Goal: Task Accomplishment & Management: Use online tool/utility

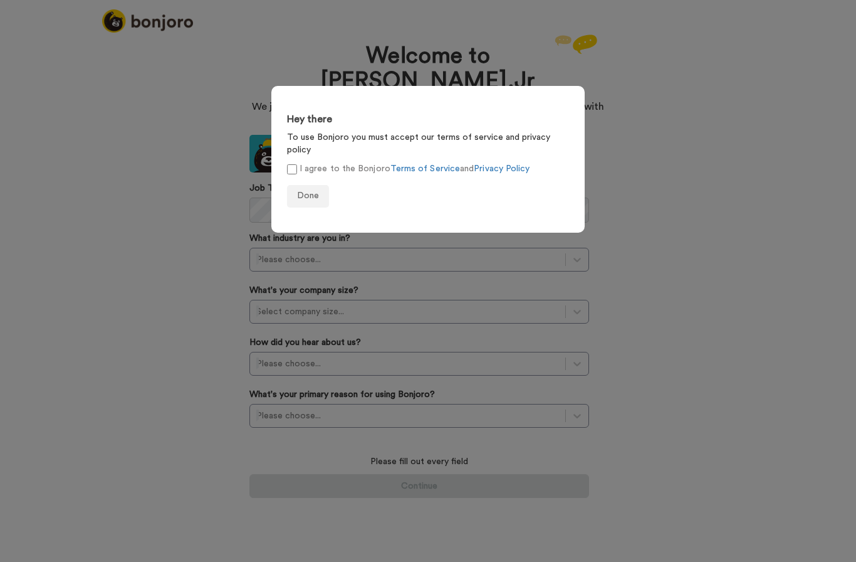
click at [341, 162] on label "I agree to the Bonjoro Terms of Service and Privacy Policy" at bounding box center [408, 168] width 243 height 13
click at [308, 191] on span "Done" at bounding box center [308, 195] width 22 height 9
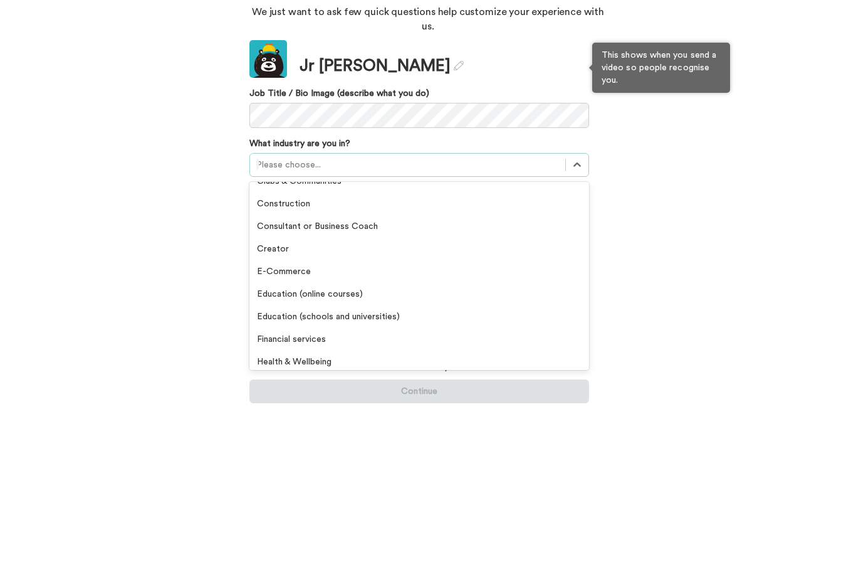
scroll to position [59, 0]
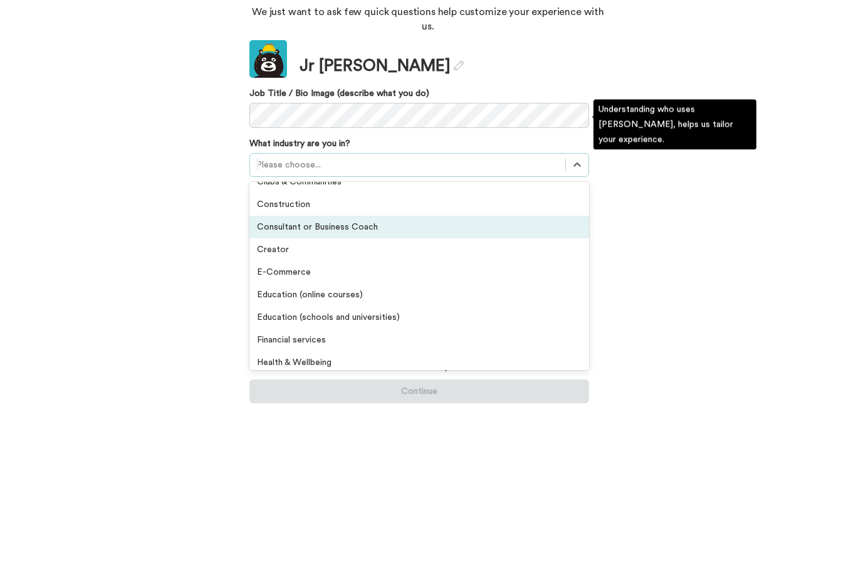
click at [420, 310] on div "Consultant or Business Coach" at bounding box center [419, 321] width 340 height 23
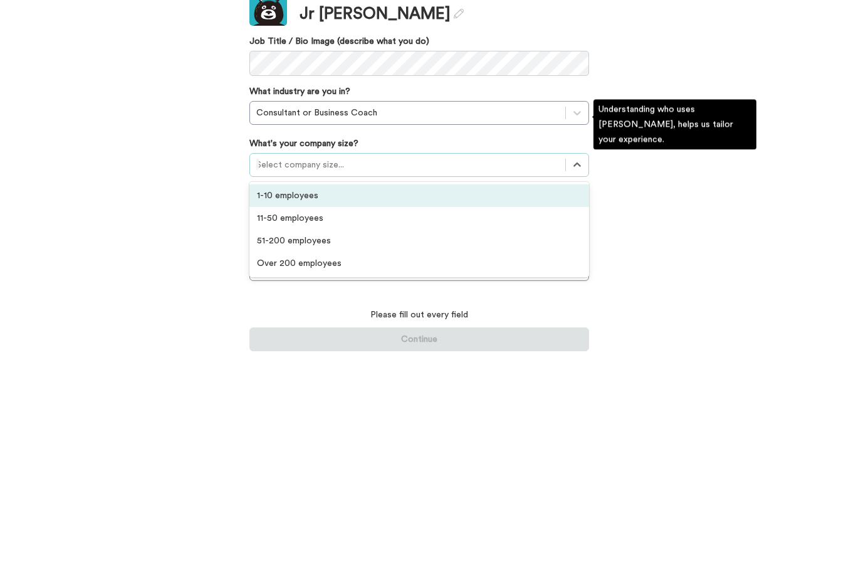
click at [553, 331] on div "1-10 employees" at bounding box center [419, 342] width 340 height 23
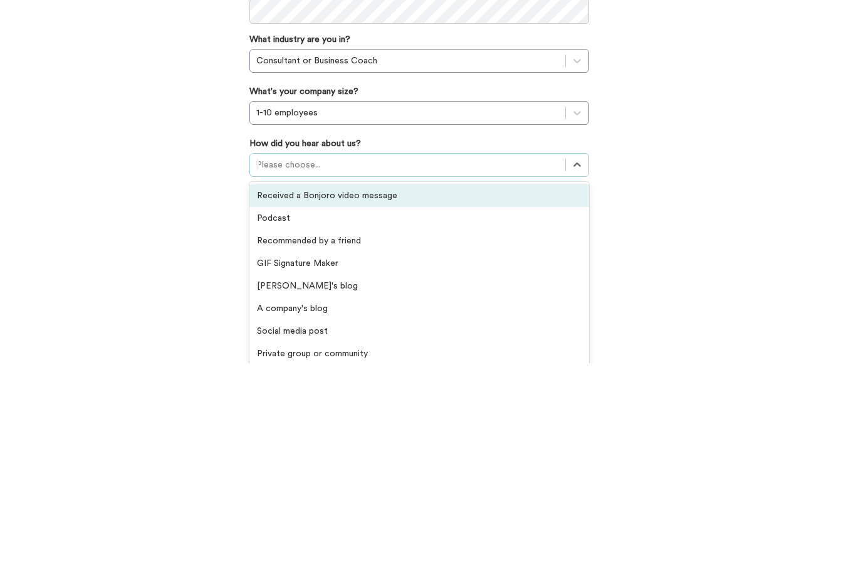
scroll to position [0, 0]
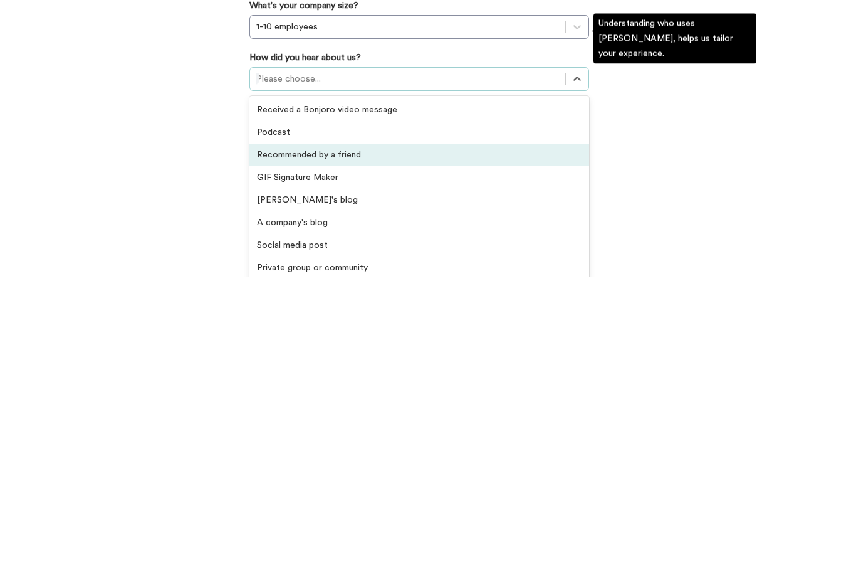
click at [367, 428] on div "Recommended by a friend" at bounding box center [419, 439] width 340 height 23
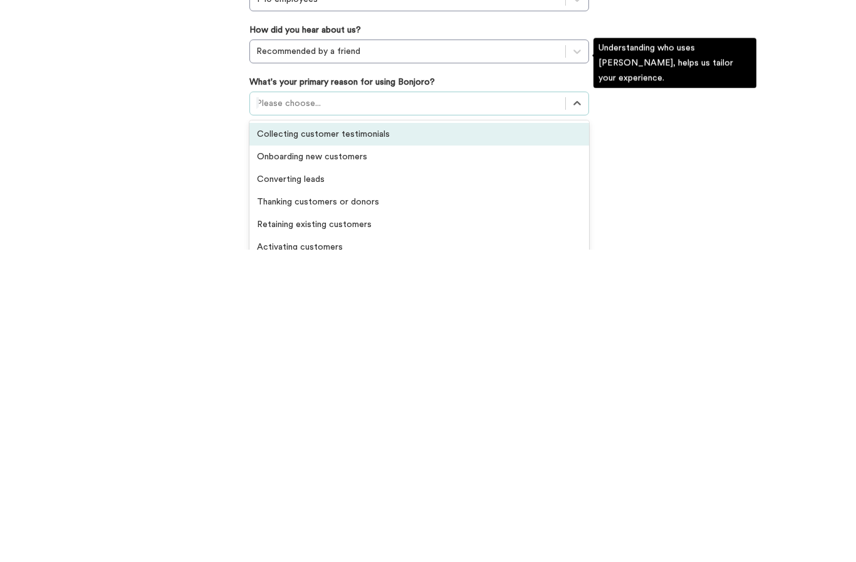
click at [526, 457] on div "Onboarding new customers" at bounding box center [419, 468] width 340 height 23
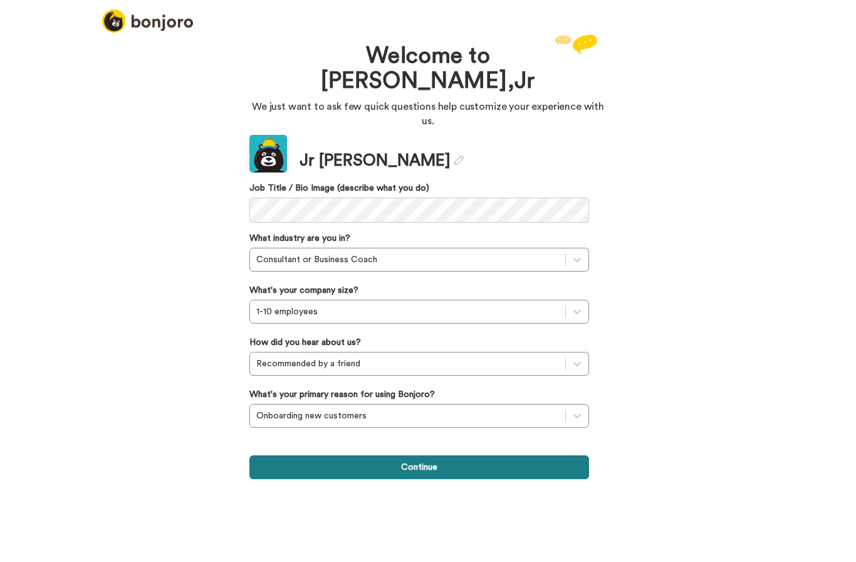
click at [499, 455] on button "Continue" at bounding box center [419, 467] width 340 height 24
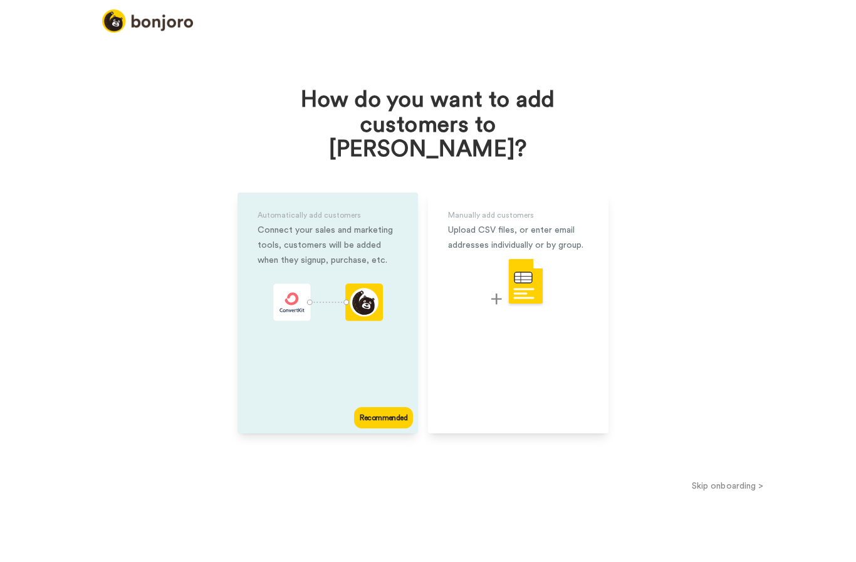
click at [379, 407] on div "Recommended" at bounding box center [383, 417] width 59 height 21
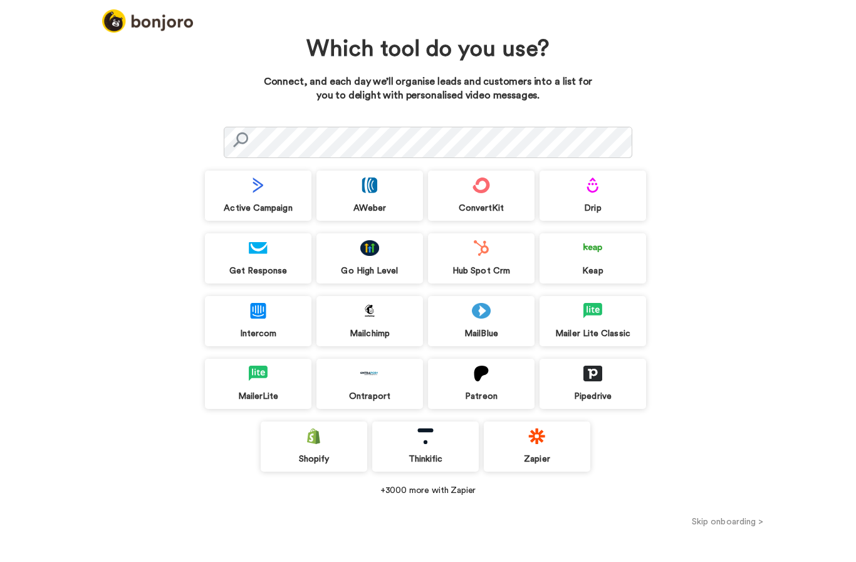
click at [422, 489] on div "+3000 more with Zapier" at bounding box center [428, 490] width 446 height 13
click at [397, 485] on div "+3000 more with Zapier" at bounding box center [428, 490] width 446 height 13
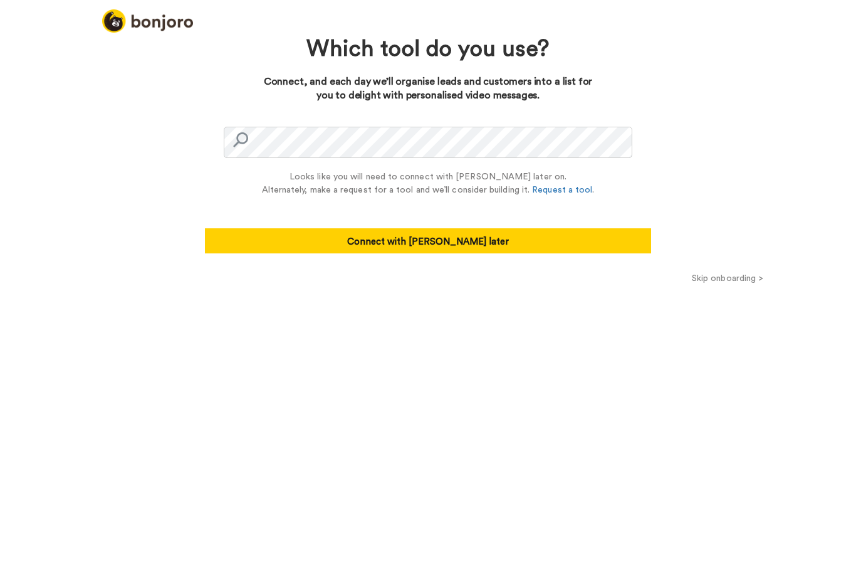
click at [686, 160] on div "Which tool do you use? Connect, and each day we’ll organise leads and customers…" at bounding box center [428, 296] width 856 height 530
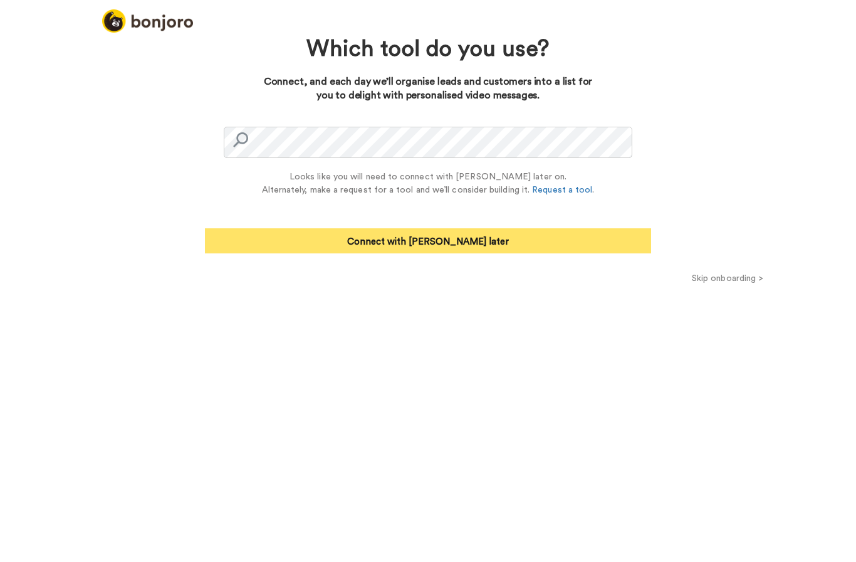
click at [624, 237] on button "Connect with Zapier later" at bounding box center [428, 240] width 446 height 25
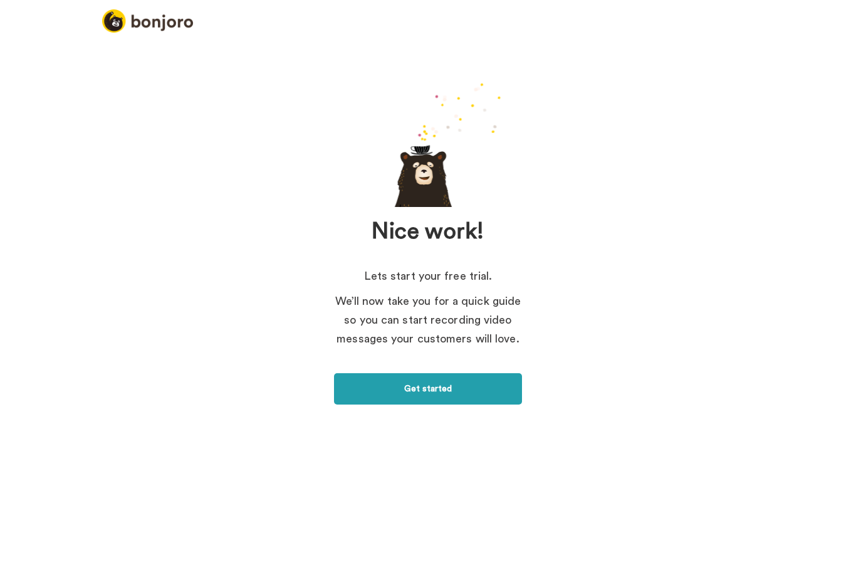
click at [484, 387] on link "Get started" at bounding box center [428, 388] width 188 height 31
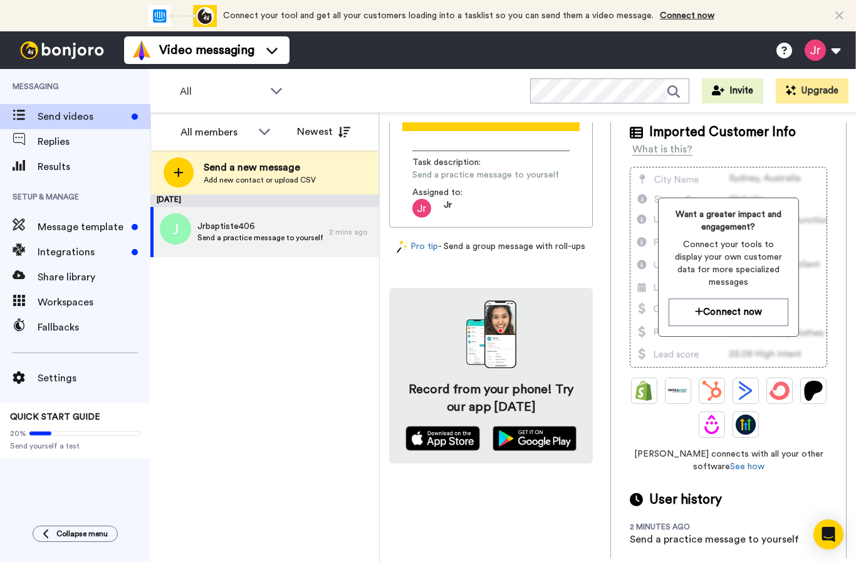
scroll to position [91, 0]
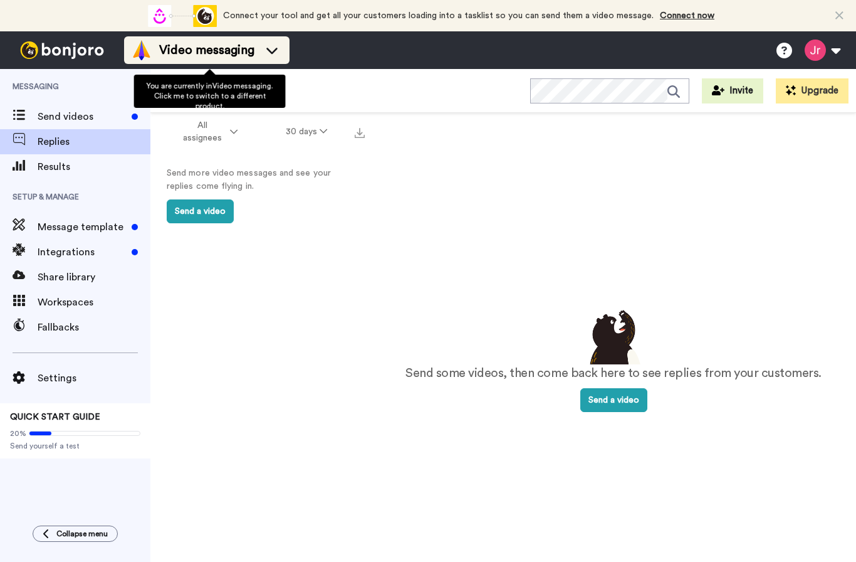
click at [275, 50] on icon at bounding box center [272, 50] width 20 height 13
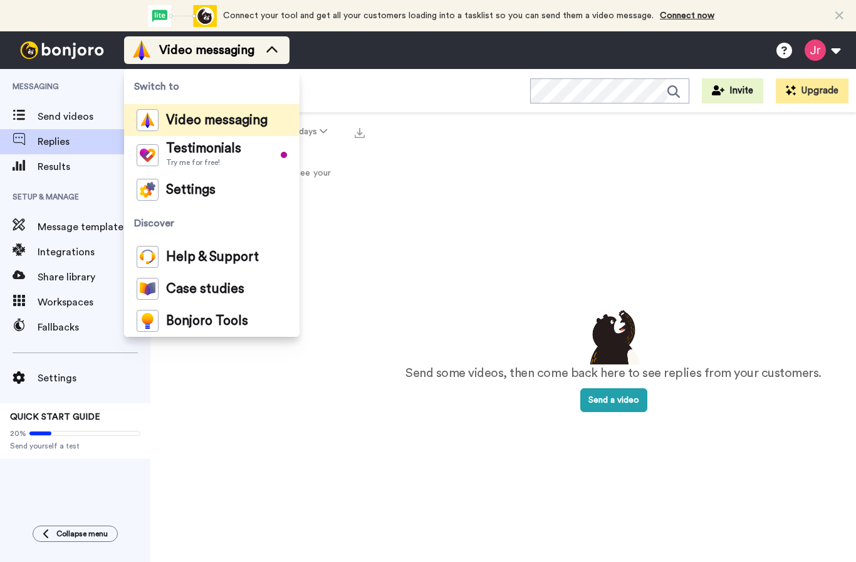
click at [277, 53] on icon at bounding box center [272, 50] width 20 height 13
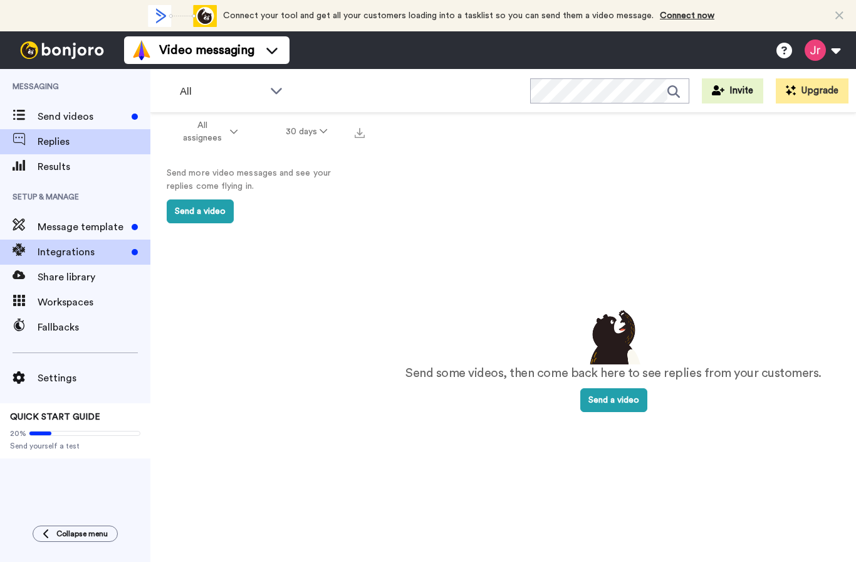
click at [47, 249] on span "Integrations" at bounding box center [82, 251] width 89 height 15
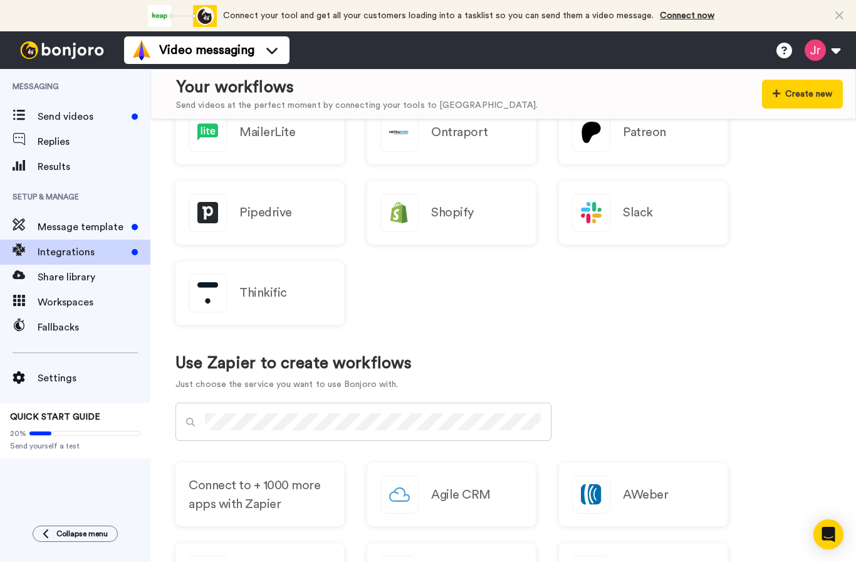
scroll to position [523, 0]
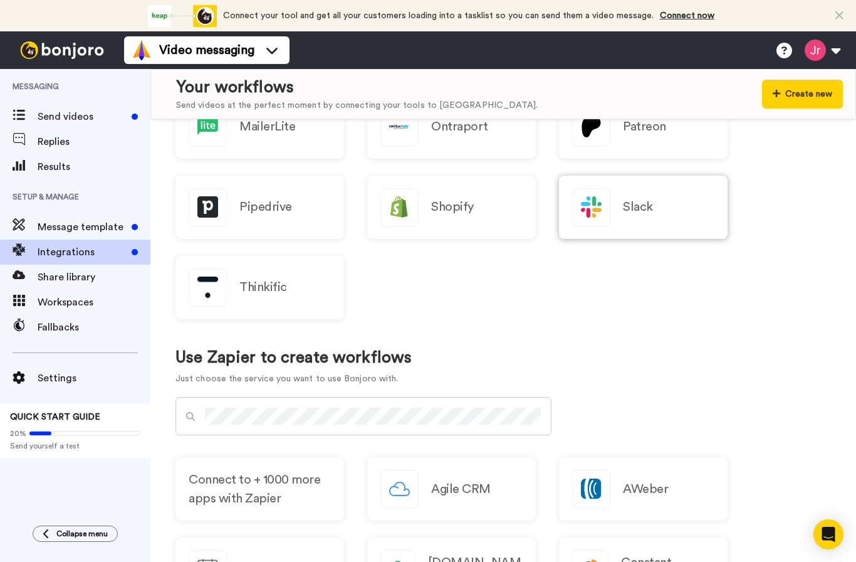
click at [706, 204] on div "Slack" at bounding box center [643, 206] width 169 height 63
